Goal: Register for event/course

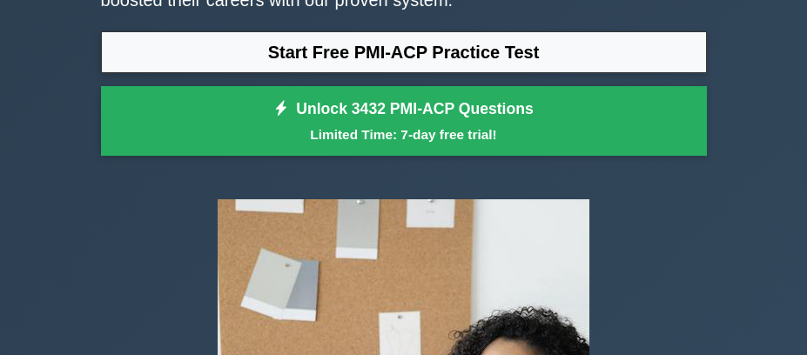
scroll to position [87, 0]
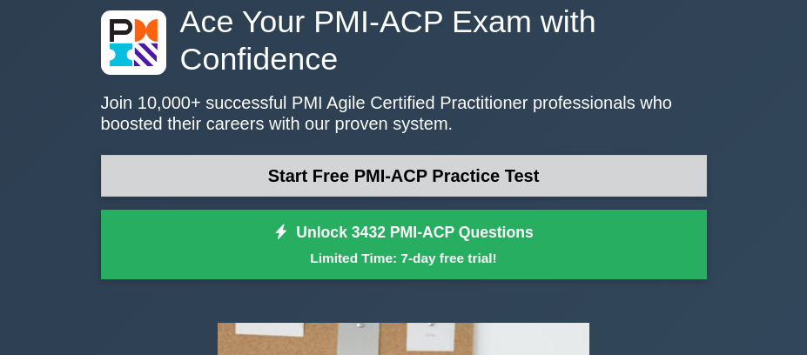
click at [402, 178] on link "Start Free PMI-ACP Practice Test" at bounding box center [404, 176] width 606 height 42
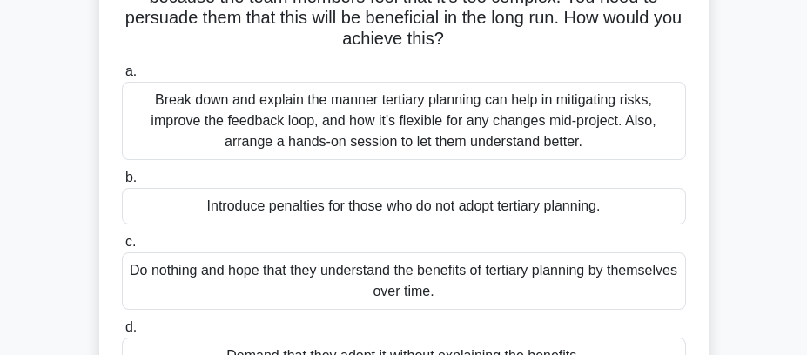
scroll to position [174, 0]
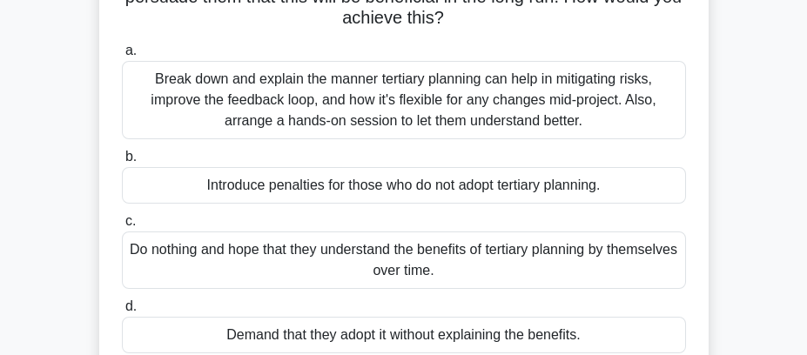
click at [242, 181] on div "Introduce penalties for those who do not adopt tertiary planning." at bounding box center [404, 185] width 564 height 37
click at [122, 163] on input "b. Introduce penalties for those who do not adopt tertiary planning." at bounding box center [122, 156] width 0 height 11
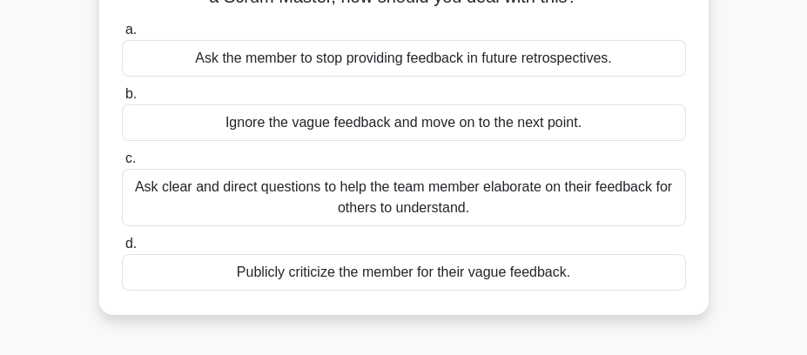
click at [250, 209] on div "Ask clear and direct questions to help the team member elaborate on their feedb…" at bounding box center [404, 197] width 564 height 57
click at [122, 164] on input "c. Ask clear and direct questions to help the team member elaborate on their fe…" at bounding box center [122, 158] width 0 height 11
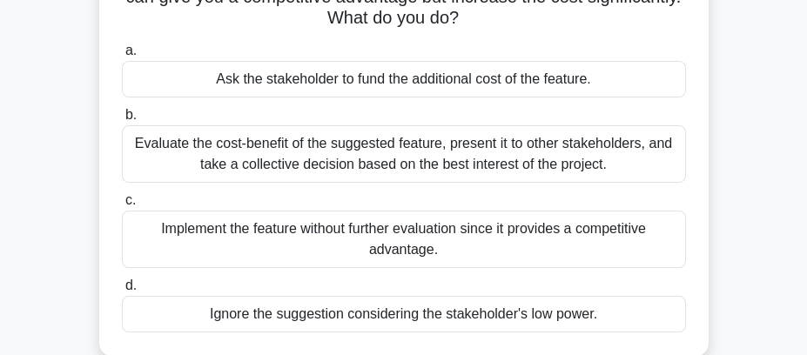
click at [295, 148] on div "Evaluate the cost-benefit of the suggested feature, present it to other stakeho…" at bounding box center [404, 153] width 564 height 57
click at [122, 121] on input "b. Evaluate the cost-benefit of the suggested feature, present it to other stak…" at bounding box center [122, 115] width 0 height 11
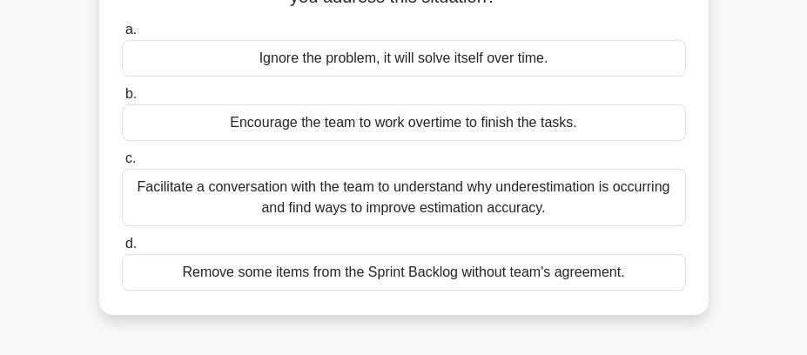
click at [364, 206] on div "Facilitate a conversation with the team to understand why underestimation is oc…" at bounding box center [404, 197] width 564 height 57
click at [122, 164] on input "c. Facilitate a conversation with the team to understand why underestimation is…" at bounding box center [122, 158] width 0 height 11
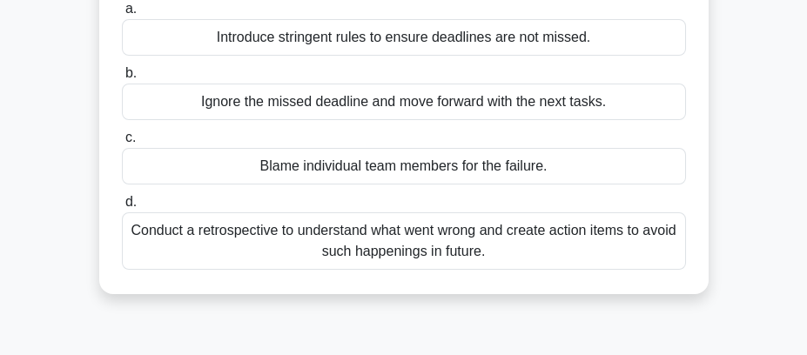
click at [517, 247] on div "Conduct a retrospective to understand what went wrong and create action items t…" at bounding box center [404, 240] width 564 height 57
click at [122, 208] on input "d. Conduct a retrospective to understand what went wrong and create action item…" at bounding box center [122, 202] width 0 height 11
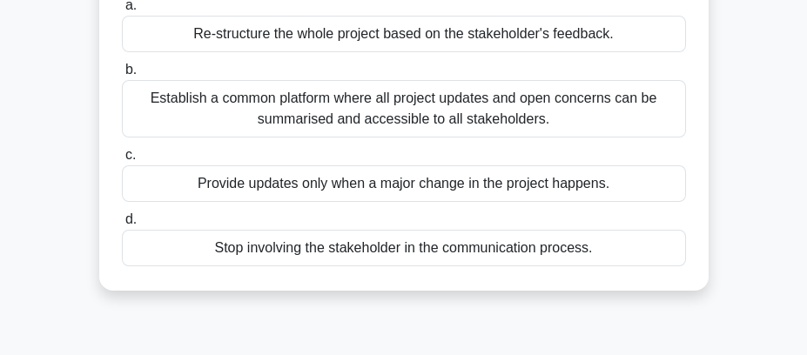
scroll to position [261, 0]
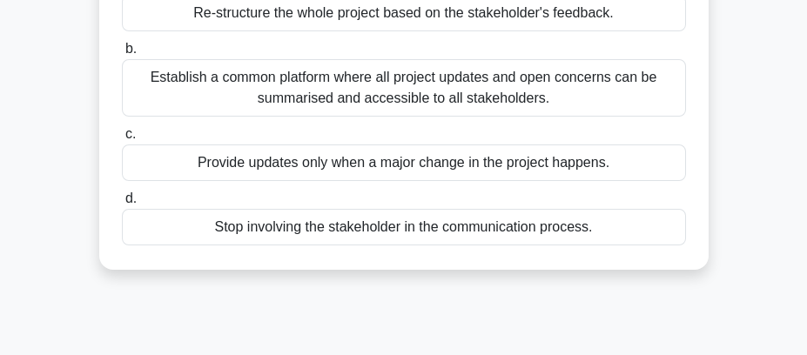
click at [412, 94] on div "Establish a common platform where all project updates and open concerns can be …" at bounding box center [404, 87] width 564 height 57
click at [122, 55] on input "b. Establish a common platform where all project updates and open concerns can …" at bounding box center [122, 49] width 0 height 11
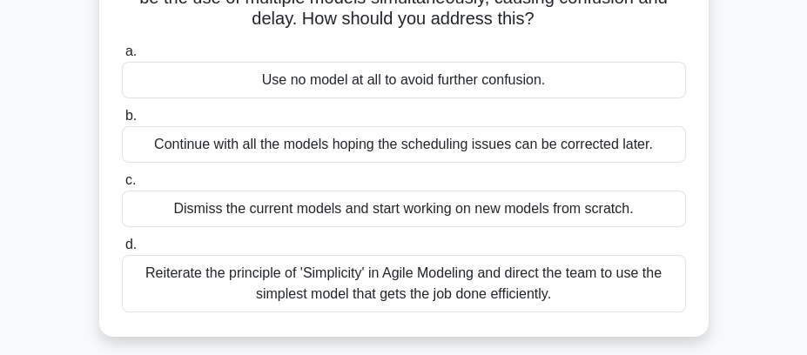
scroll to position [174, 0]
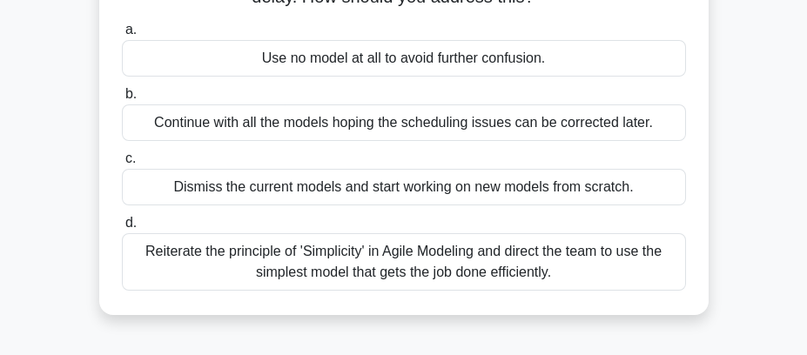
click at [440, 251] on div "Reiterate the principle of 'Simplicity' in Agile Modeling and direct the team t…" at bounding box center [404, 261] width 564 height 57
click at [122, 229] on input "d. Reiterate the principle of 'Simplicity' in Agile Modeling and direct the tea…" at bounding box center [122, 223] width 0 height 11
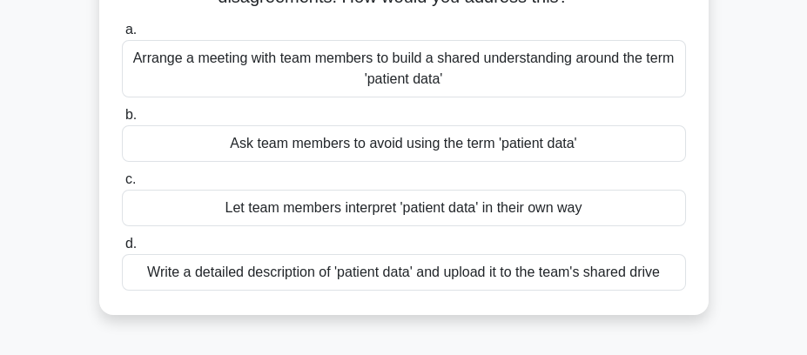
click at [523, 63] on div "Arrange a meeting with team members to build a shared understanding around the …" at bounding box center [404, 68] width 564 height 57
click at [122, 36] on input "a. Arrange a meeting with team members to build a shared understanding around t…" at bounding box center [122, 29] width 0 height 11
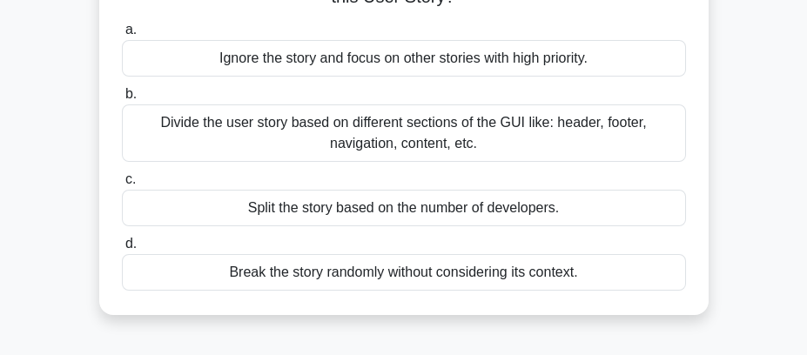
click at [369, 137] on div "Divide the user story based on different sections of the GUI like: header, foot…" at bounding box center [404, 132] width 564 height 57
click at [122, 100] on input "b. Divide the user story based on different sections of the GUI like: header, f…" at bounding box center [122, 94] width 0 height 11
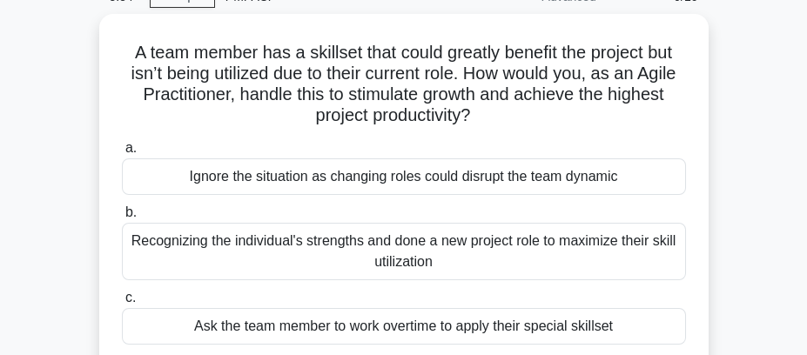
scroll to position [0, 0]
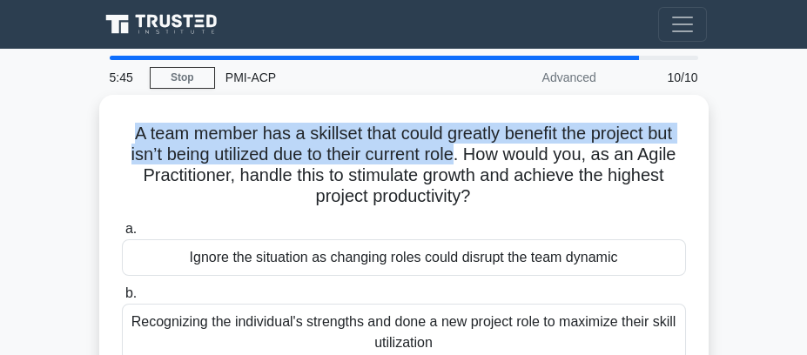
drag, startPoint x: 457, startPoint y: 147, endPoint x: 95, endPoint y: 134, distance: 362.2
click at [95, 134] on div "A team member has a skillset that could greatly benefit the project but isn’t b…" at bounding box center [403, 315] width 627 height 440
copy h5 "A team member has a skillset that could greatly benefit the project but isn’t b…"
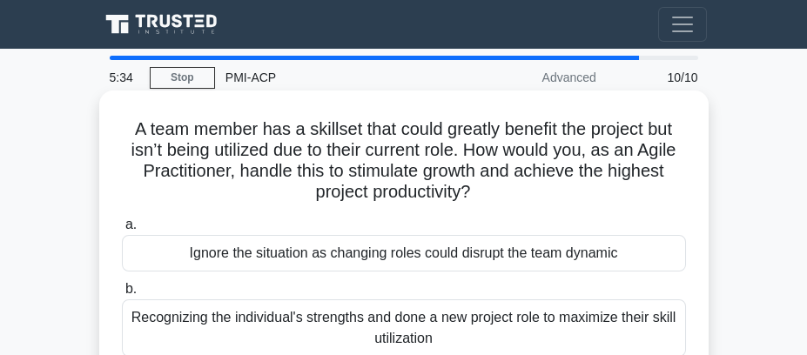
click at [526, 166] on h5 "A team member has a skillset that could greatly benefit the project but isn’t b…" at bounding box center [403, 160] width 567 height 85
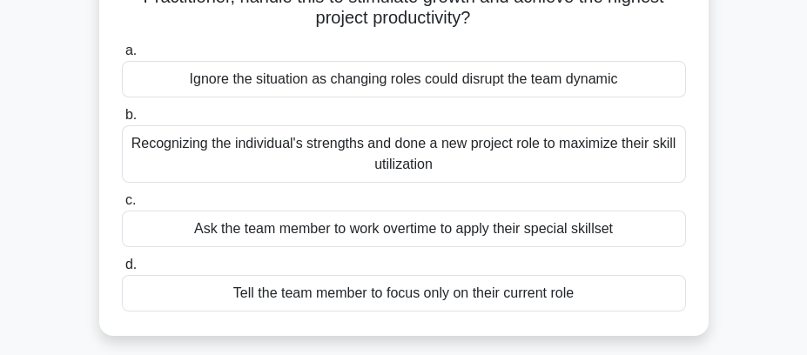
scroll to position [261, 0]
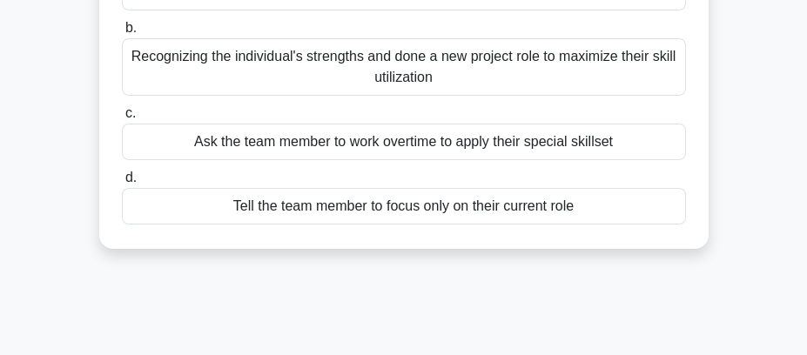
click at [412, 62] on div "Recognizing the individual's strengths and done a new project role to maximize …" at bounding box center [404, 66] width 564 height 57
click at [122, 34] on input "b. Recognizing the individual's strengths and done a new project role to maximi…" at bounding box center [122, 28] width 0 height 11
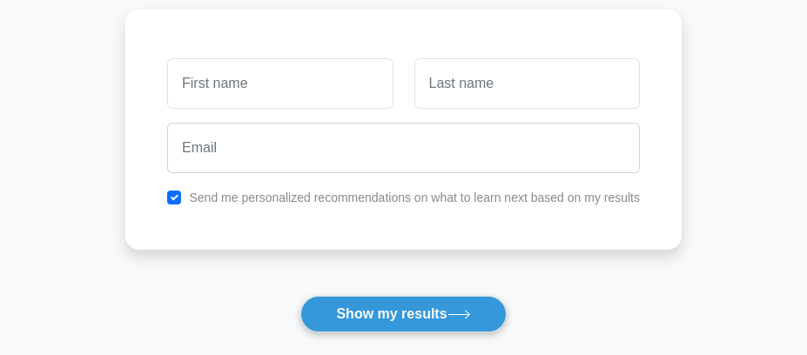
scroll to position [174, 0]
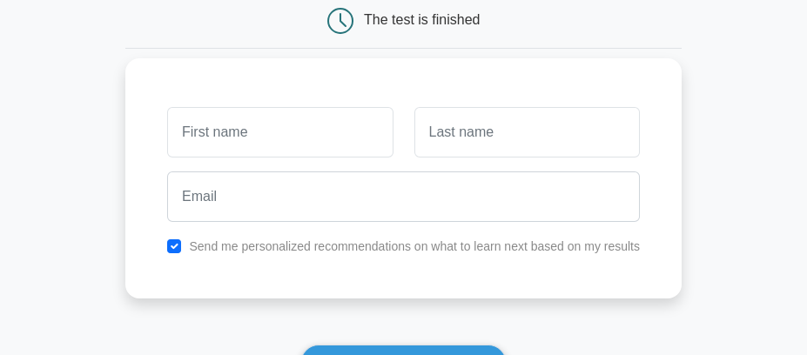
click at [252, 245] on label "Send me personalized recommendations on what to learn next based on my results" at bounding box center [414, 246] width 451 height 14
click at [174, 245] on input "checkbox" at bounding box center [174, 246] width 14 height 14
checkbox input "false"
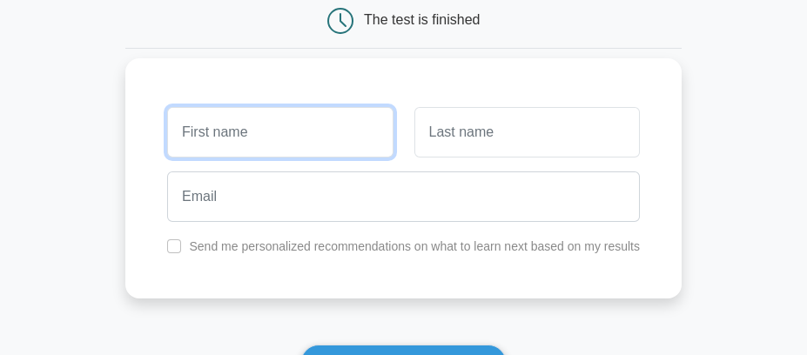
click at [231, 149] on input "text" at bounding box center [279, 132] width 225 height 50
type input "g"
type input "Gerardo"
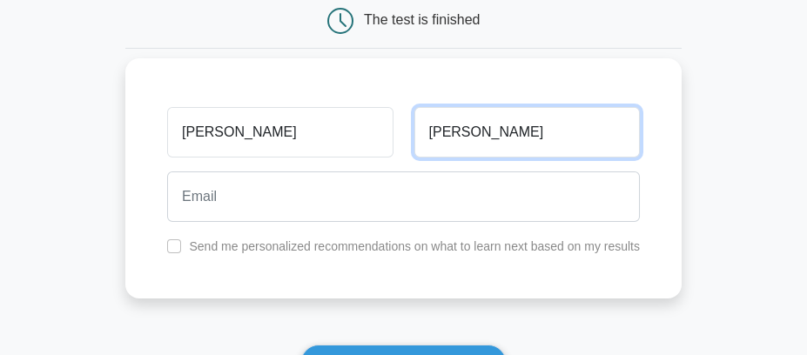
type input "Hernandez"
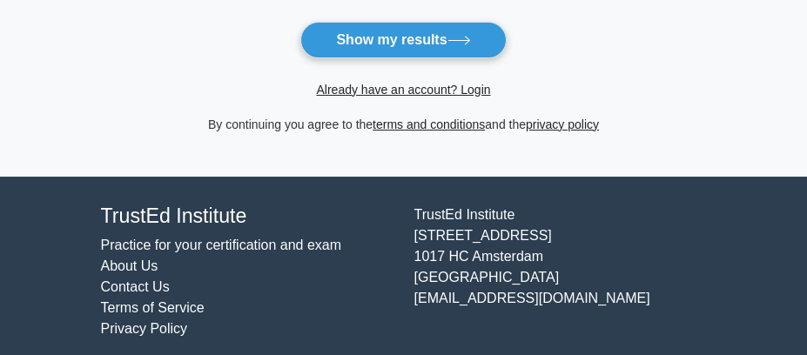
scroll to position [509, 0]
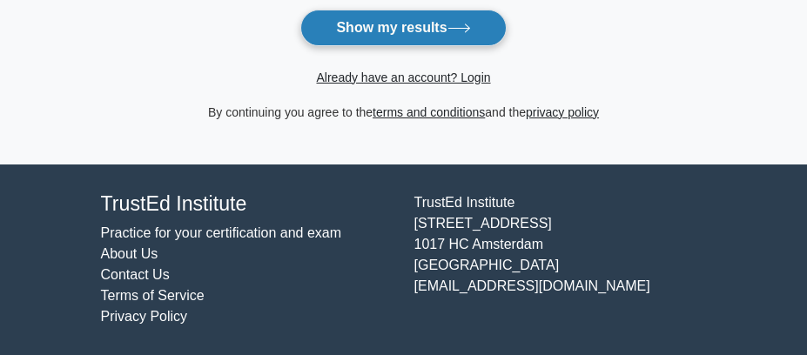
type input "pointsain.esb@gmail.com"
click at [325, 24] on button "Show my results" at bounding box center [402, 28] width 205 height 37
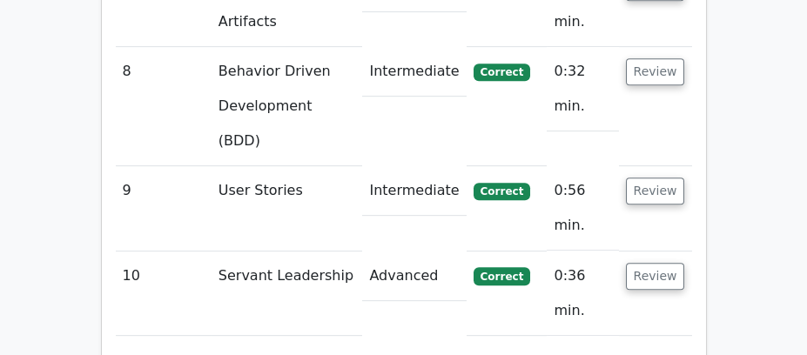
scroll to position [3220, 0]
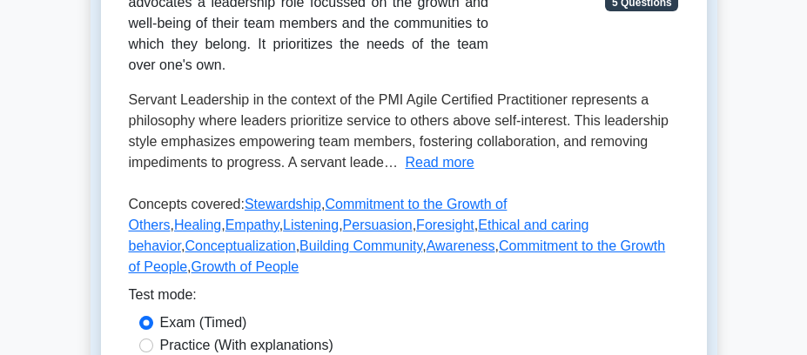
scroll to position [348, 0]
